Goal: Transaction & Acquisition: Purchase product/service

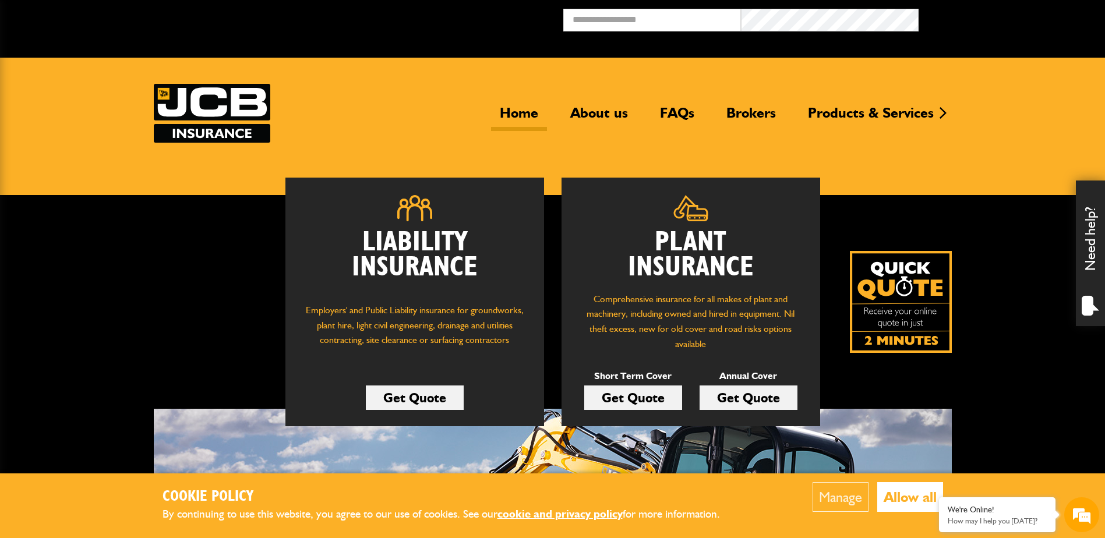
scroll to position [58, 0]
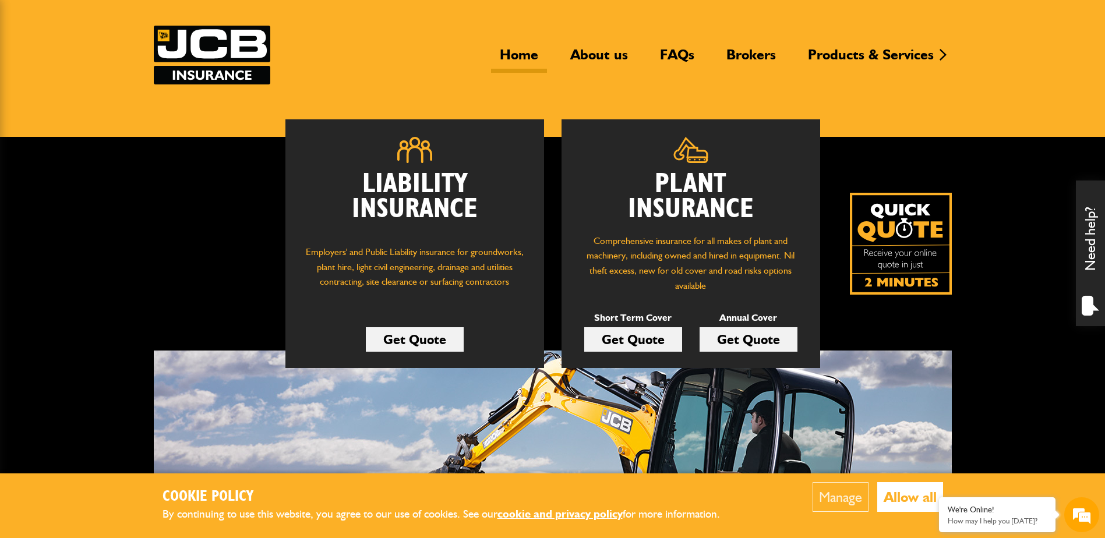
click at [624, 340] on link "Get Quote" at bounding box center [633, 339] width 98 height 24
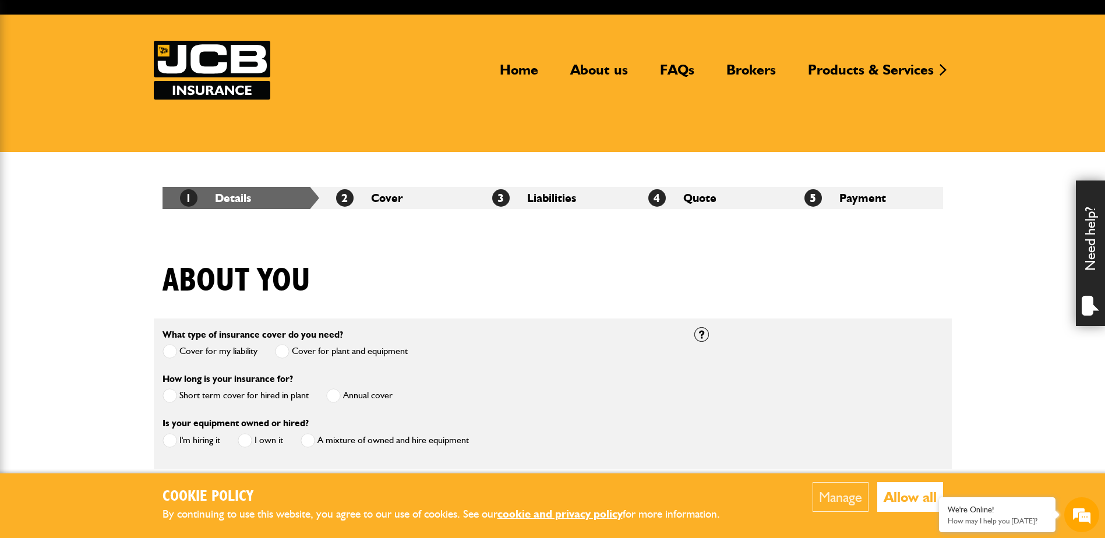
scroll to position [175, 0]
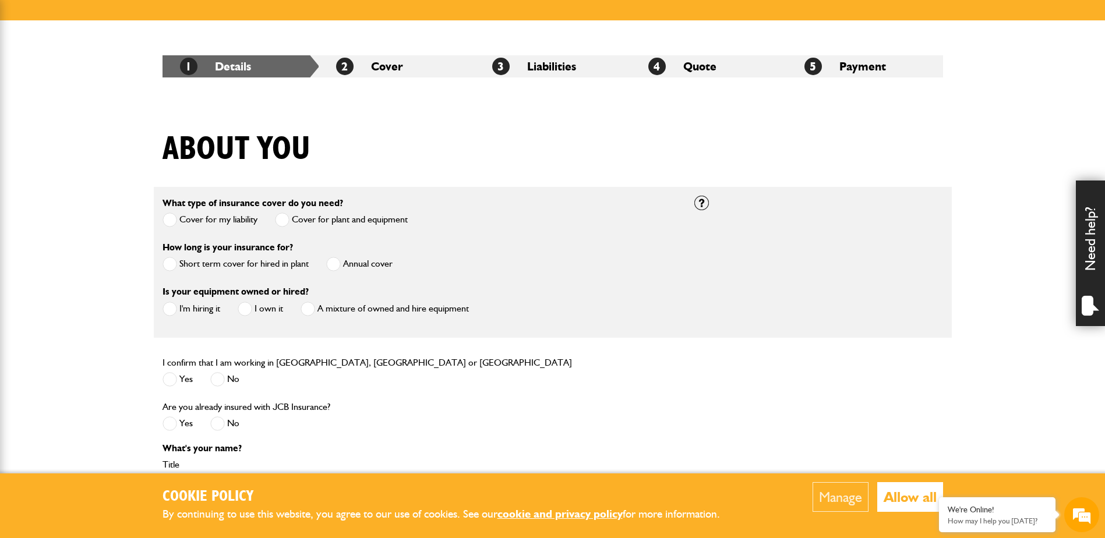
click at [172, 261] on span at bounding box center [170, 264] width 15 height 15
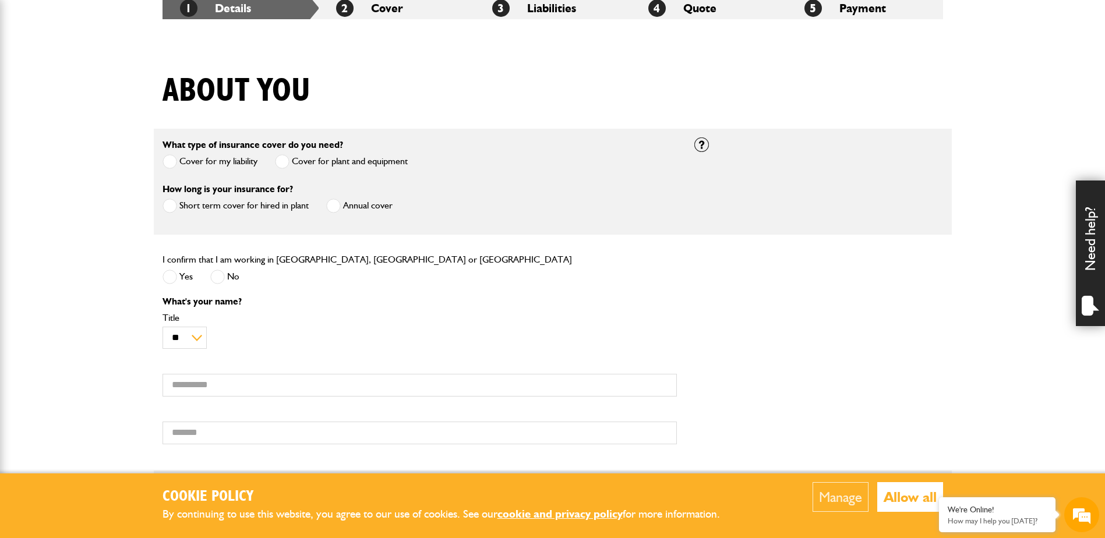
scroll to position [0, 0]
click at [174, 276] on span at bounding box center [170, 277] width 15 height 15
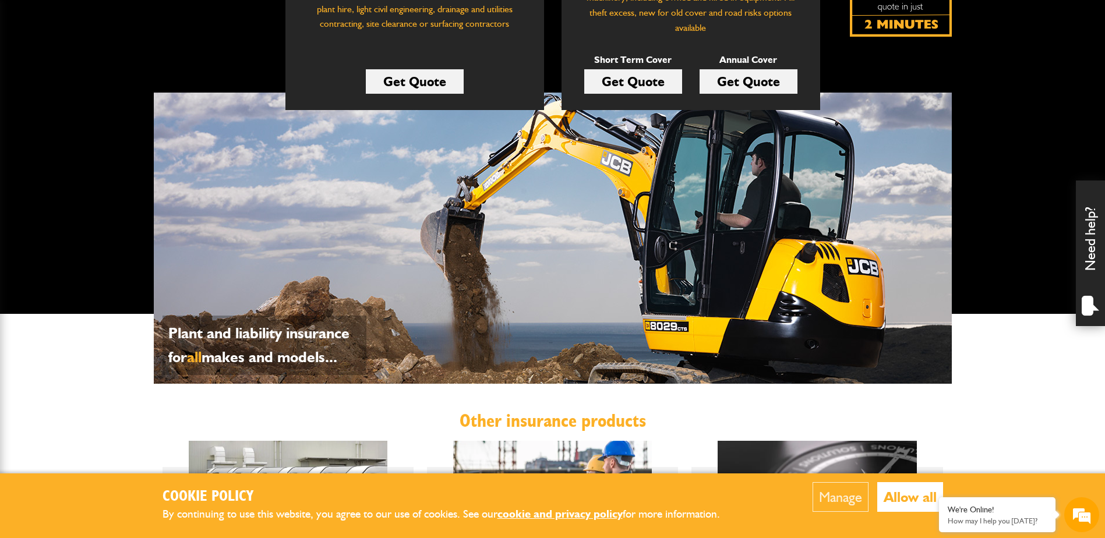
scroll to position [350, 0]
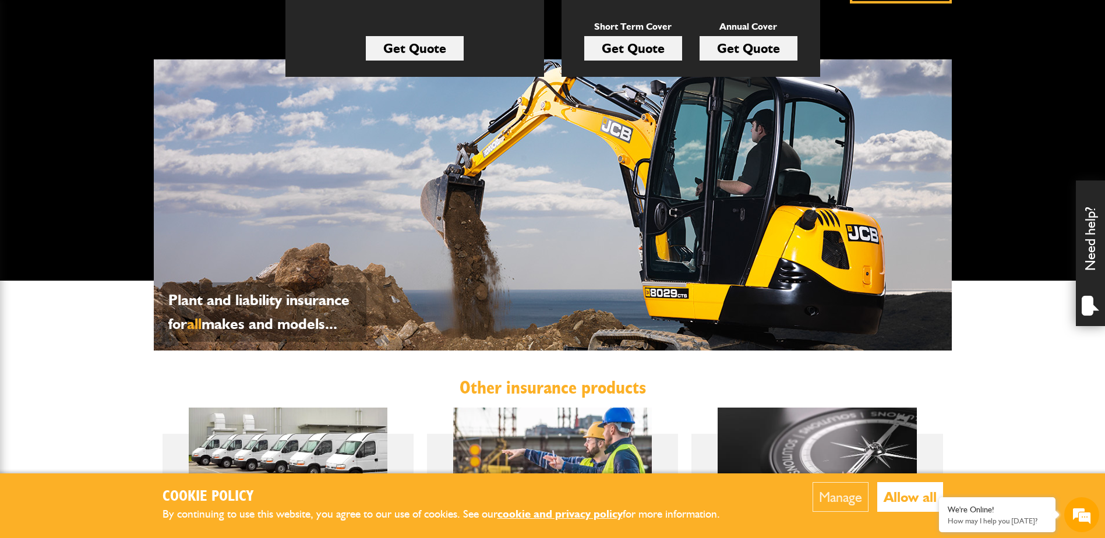
click at [898, 495] on button "Allow all" at bounding box center [910, 497] width 66 height 30
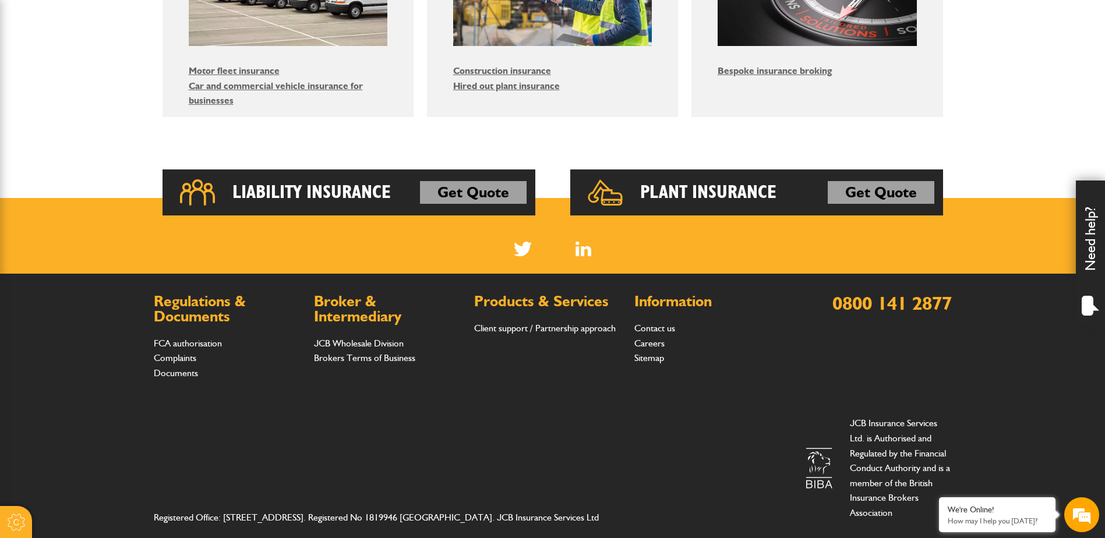
scroll to position [0, 0]
